Goal: Submit feedback/report problem: Leave review/rating

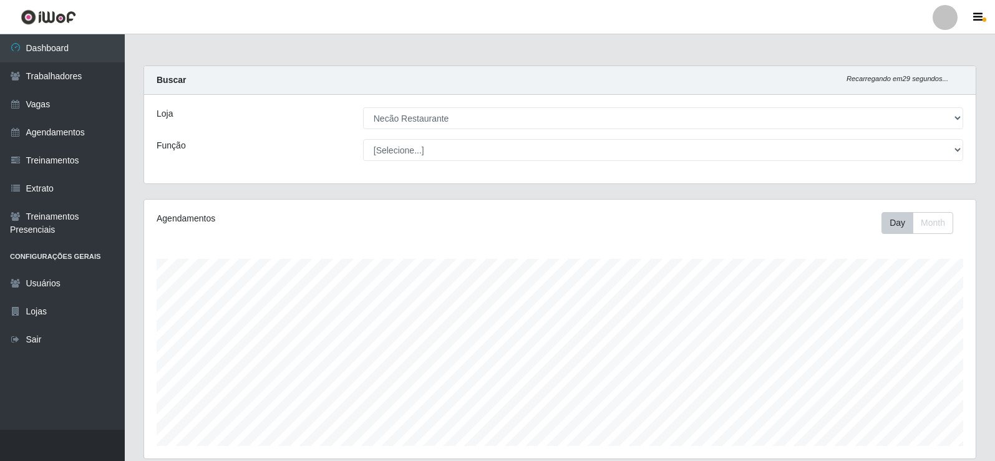
select select "334"
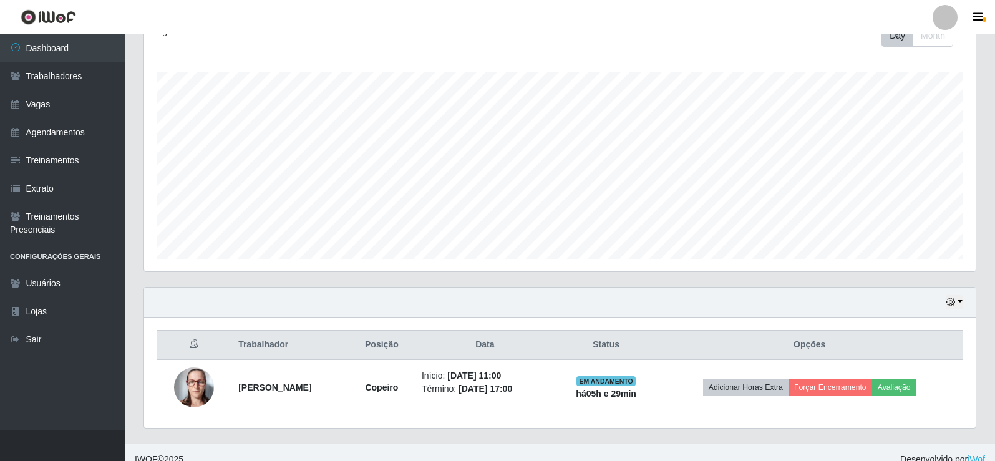
scroll to position [259, 831]
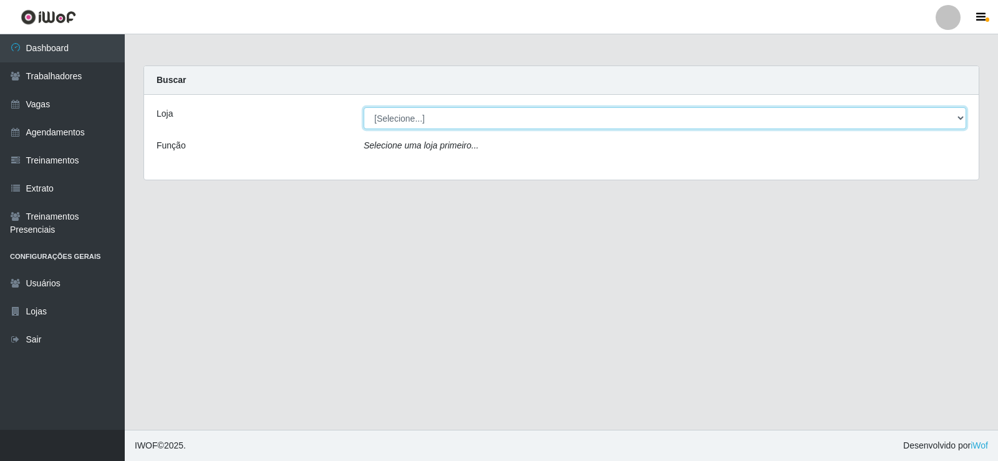
click at [435, 113] on select "[Selecione...] Necão Restaurante" at bounding box center [665, 118] width 603 height 22
select select "334"
click at [364, 107] on select "[Selecione...] Necão Restaurante" at bounding box center [665, 118] width 603 height 22
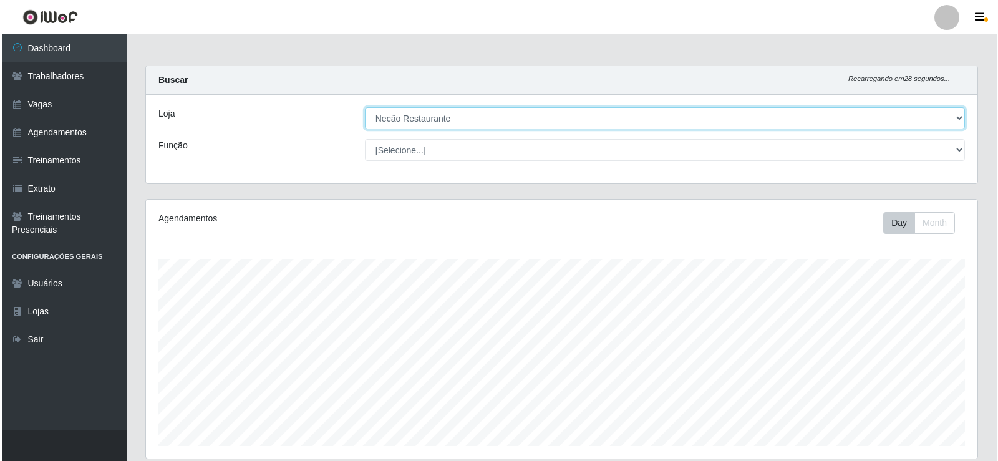
scroll to position [201, 0]
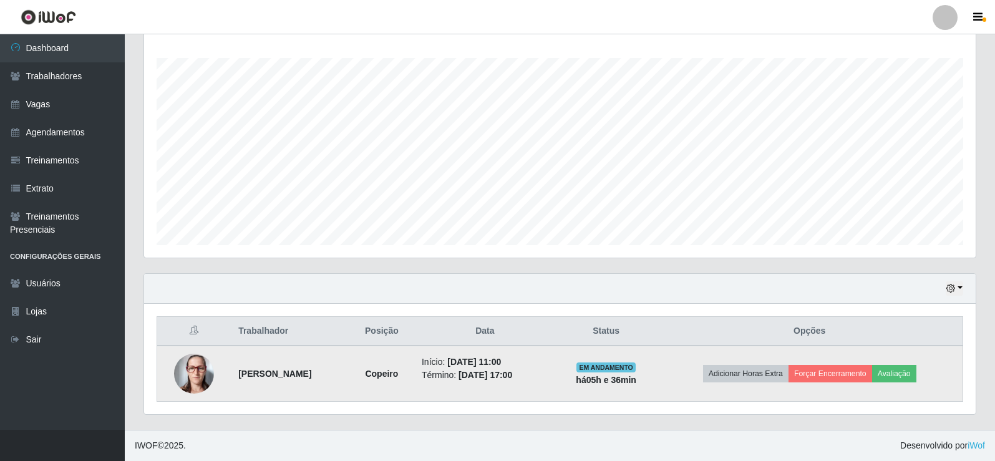
click at [921, 359] on td "Adicionar Horas Extra Forçar Encerramento Avaliação" at bounding box center [809, 374] width 306 height 56
click at [906, 365] on button "Avaliação" at bounding box center [894, 373] width 44 height 17
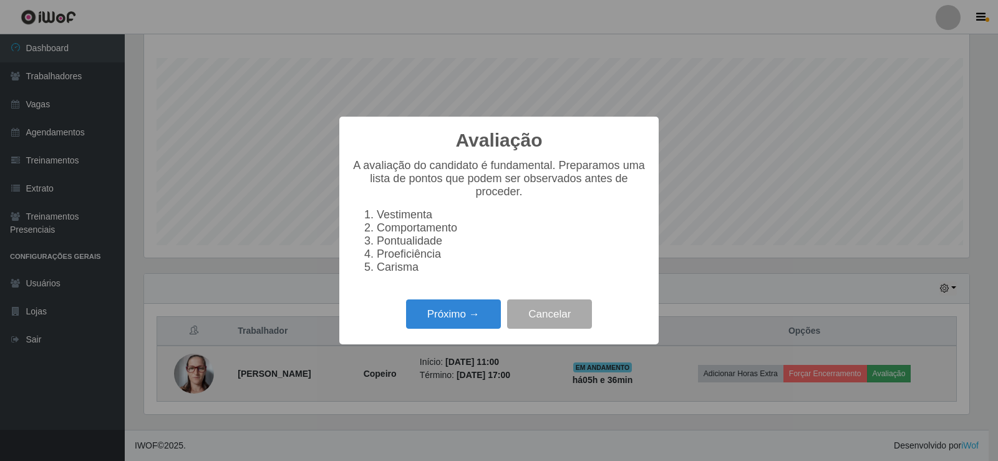
scroll to position [259, 825]
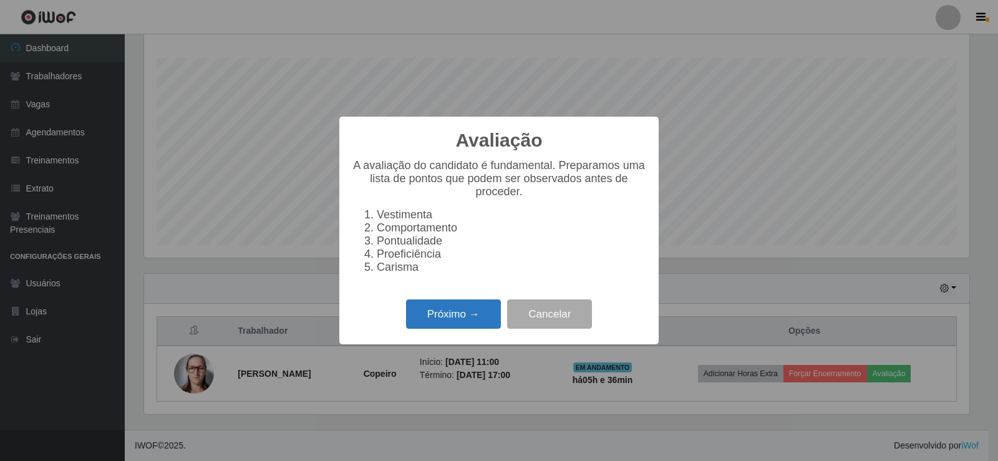
click at [457, 322] on button "Próximo →" at bounding box center [453, 313] width 95 height 29
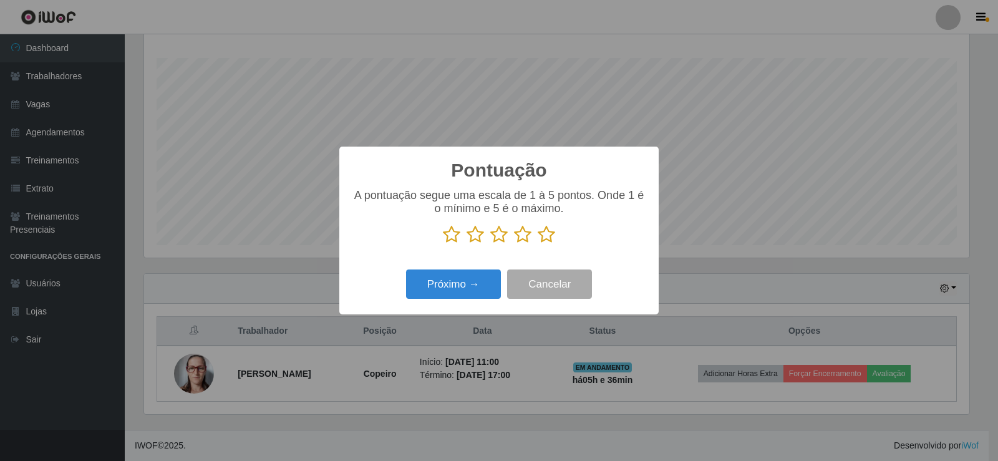
click at [538, 240] on icon at bounding box center [546, 234] width 17 height 19
click at [538, 244] on input "radio" at bounding box center [538, 244] width 0 height 0
click at [470, 281] on button "Próximo →" at bounding box center [453, 283] width 95 height 29
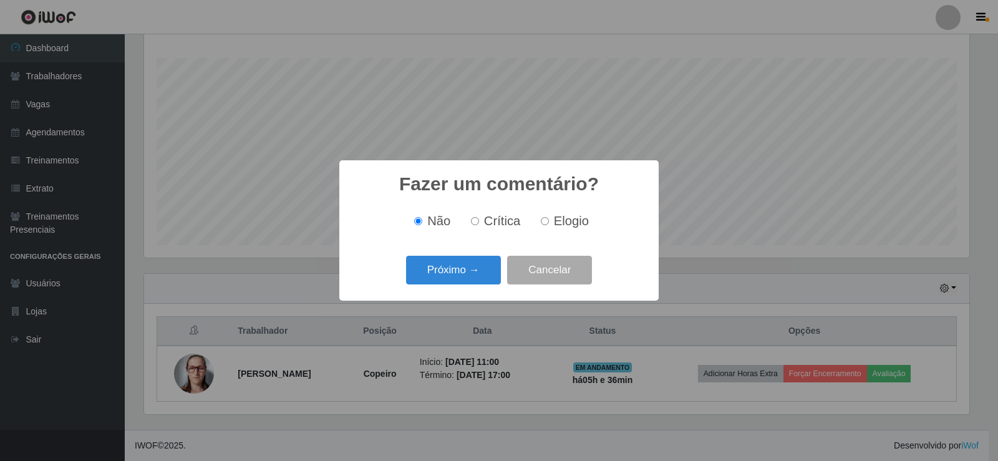
click at [470, 281] on button "Próximo →" at bounding box center [453, 270] width 95 height 29
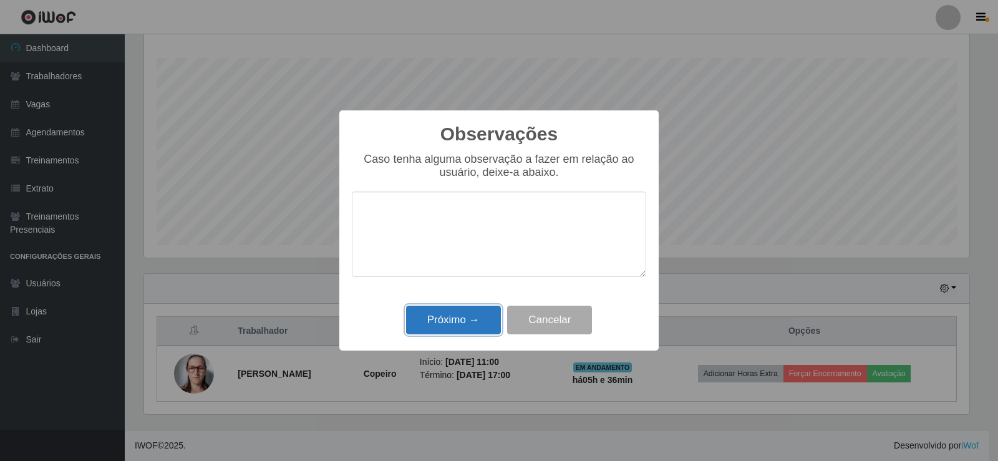
click at [463, 311] on button "Próximo →" at bounding box center [453, 320] width 95 height 29
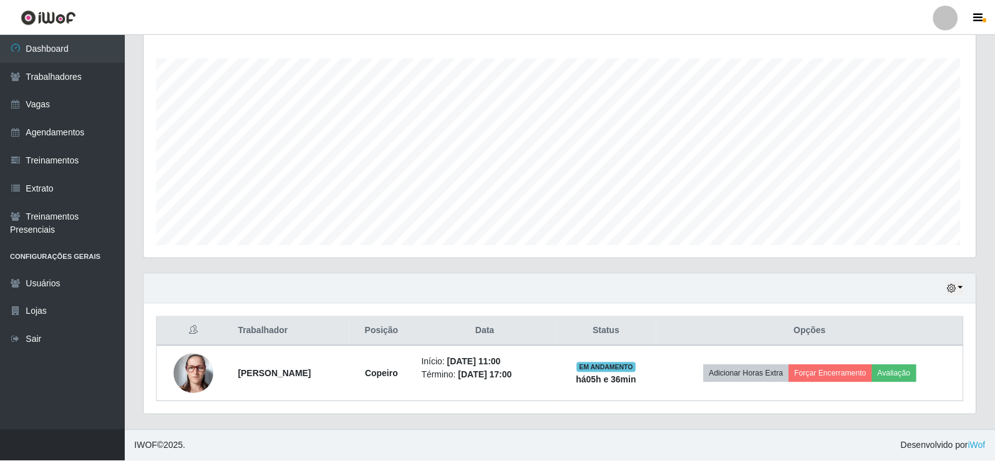
scroll to position [259, 831]
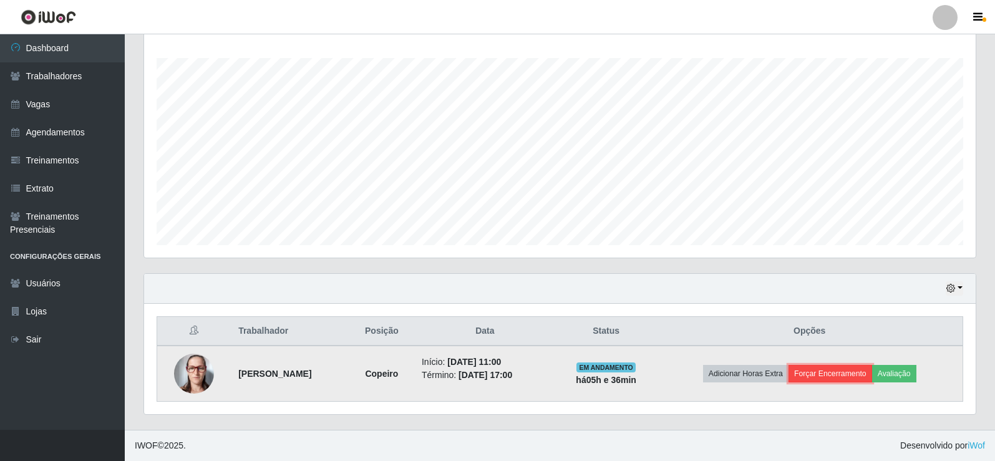
click at [850, 372] on button "Forçar Encerramento" at bounding box center [830, 373] width 84 height 17
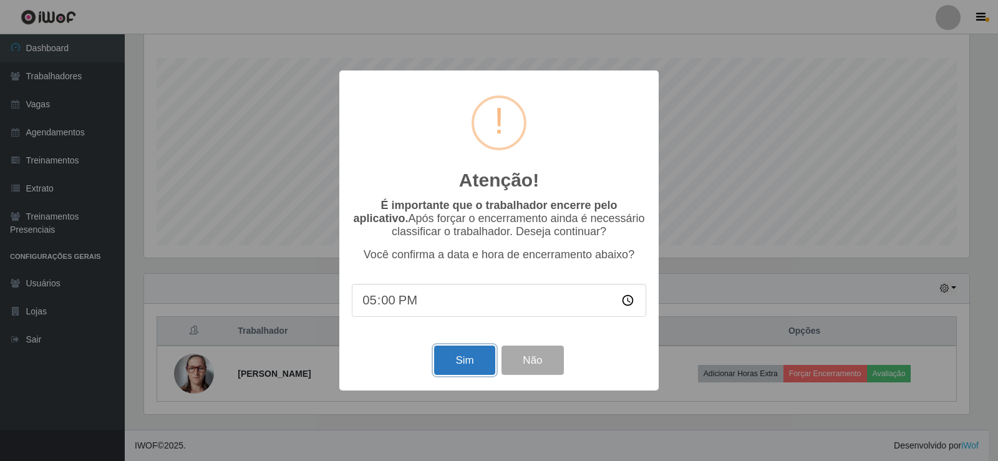
click at [454, 359] on button "Sim" at bounding box center [464, 360] width 61 height 29
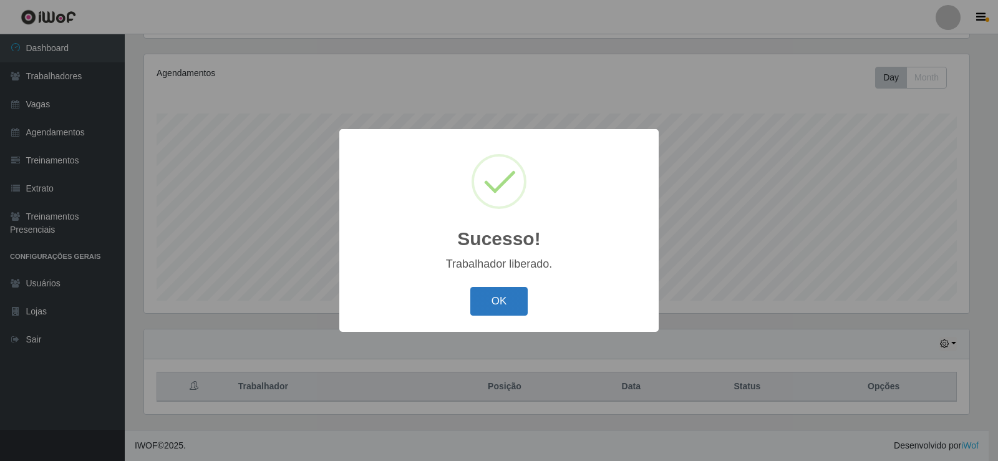
click at [508, 303] on button "OK" at bounding box center [499, 301] width 58 height 29
